Goal: Task Accomplishment & Management: Complete application form

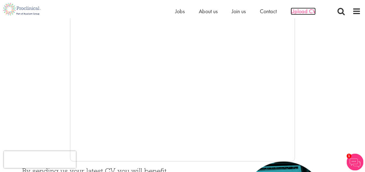
click at [306, 10] on span "Upload CV" at bounding box center [303, 11] width 25 height 7
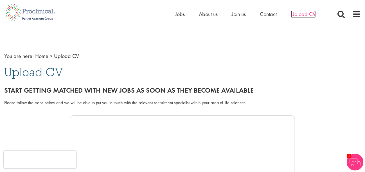
click at [300, 12] on span "Upload CV" at bounding box center [303, 13] width 25 height 7
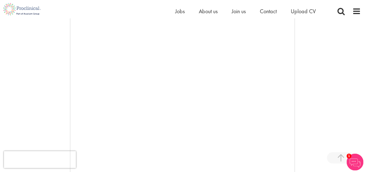
scroll to position [112, 0]
